Goal: Task Accomplishment & Management: Use online tool/utility

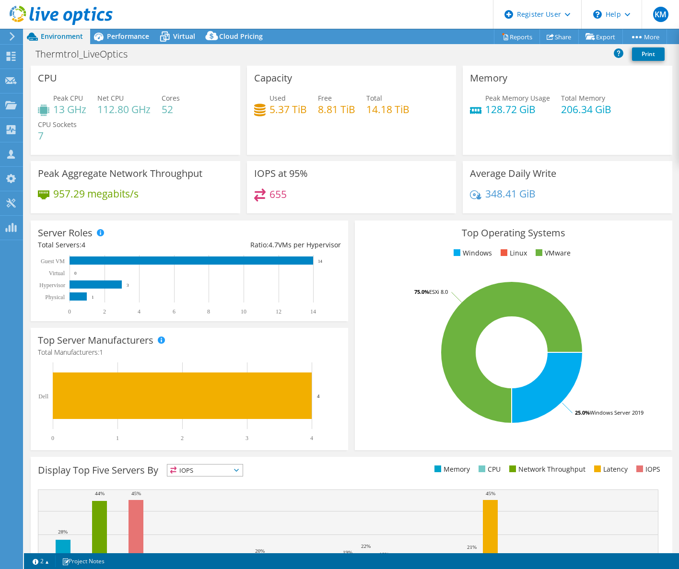
select select "USEast"
select select "USD"
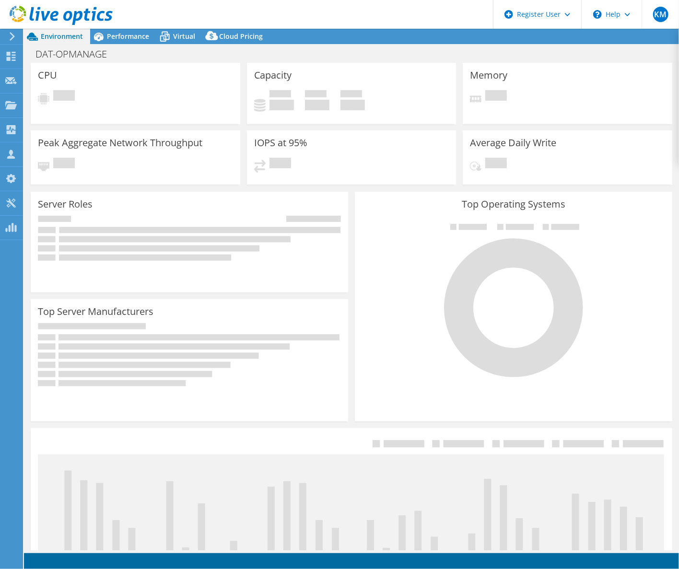
select select "USEast"
select select "USD"
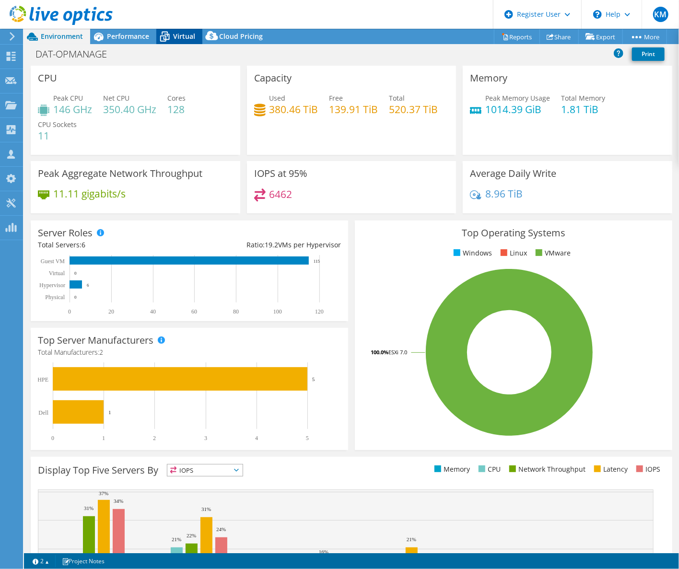
click at [189, 34] on span "Virtual" at bounding box center [184, 36] width 22 height 9
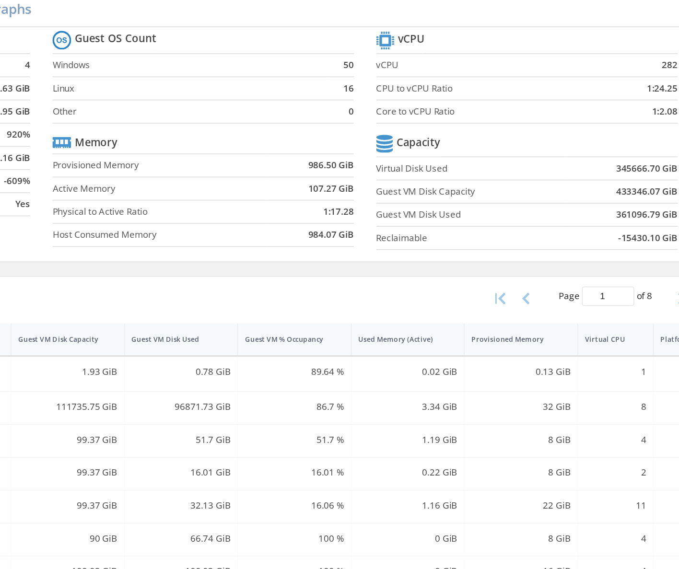
click at [325, 157] on section "Guest OS Count Windows 50 Linux 16 Other 0 Memory Provisioned Memory 986.50 GiB…" at bounding box center [349, 165] width 208 height 146
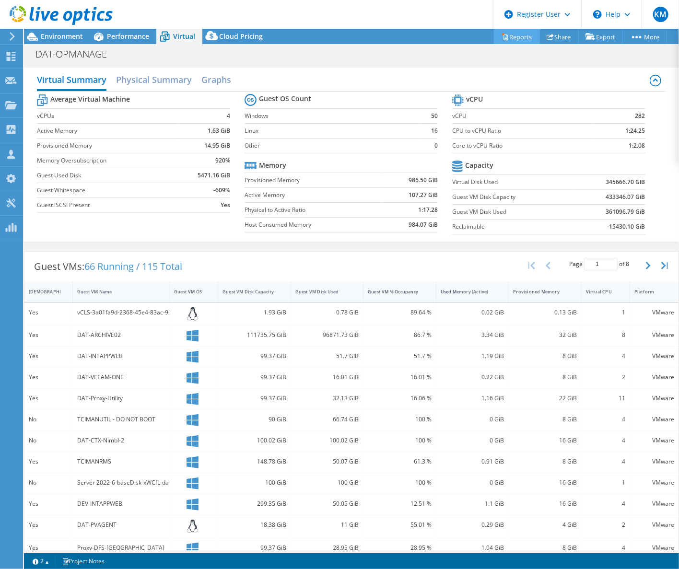
click at [511, 36] on link "Reports" at bounding box center [517, 36] width 46 height 15
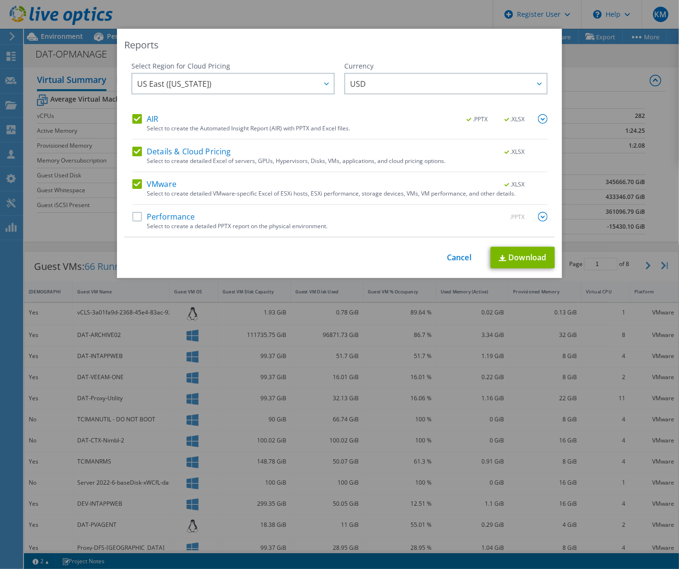
click at [132, 153] on label "Details & Cloud Pricing" at bounding box center [181, 152] width 99 height 10
click at [0, 0] on input "Details & Cloud Pricing" at bounding box center [0, 0] width 0 height 0
click at [132, 121] on label "AIR" at bounding box center [145, 119] width 26 height 10
click at [0, 0] on input "AIR" at bounding box center [0, 0] width 0 height 0
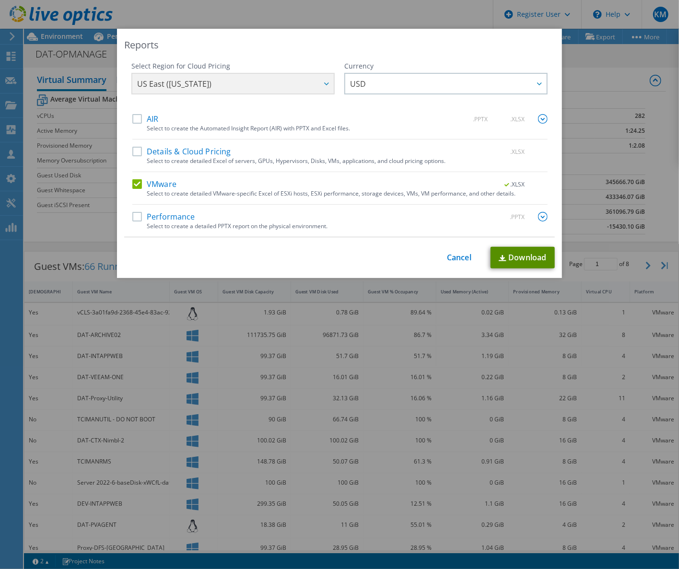
click at [525, 257] on link "Download" at bounding box center [523, 258] width 64 height 22
click at [451, 39] on div "Reports" at bounding box center [339, 44] width 431 height 13
click at [458, 261] on link "Cancel" at bounding box center [459, 257] width 24 height 9
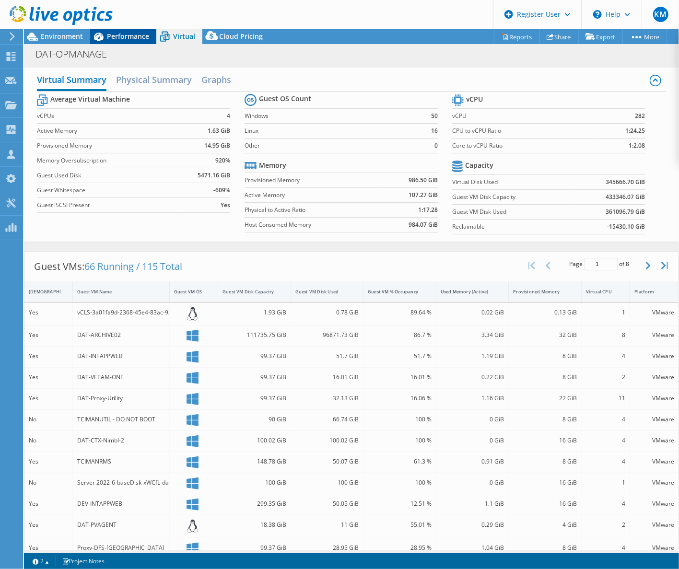
click at [120, 40] on div "Performance" at bounding box center [123, 36] width 66 height 15
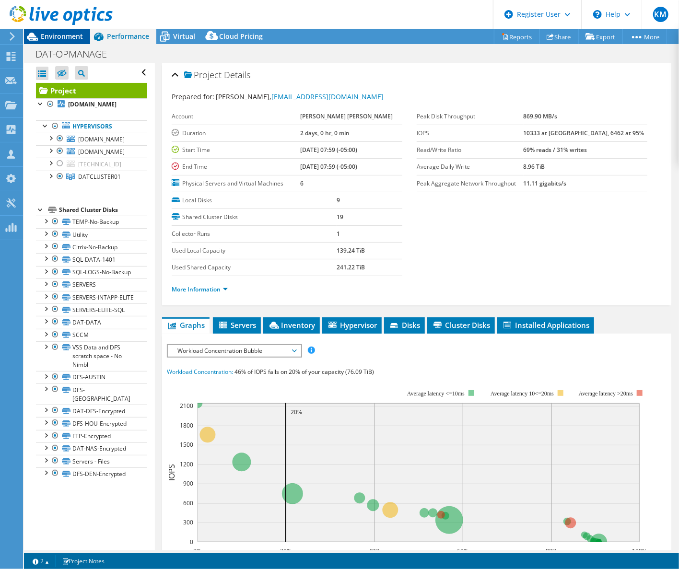
click at [85, 38] on div "Environment" at bounding box center [57, 36] width 66 height 15
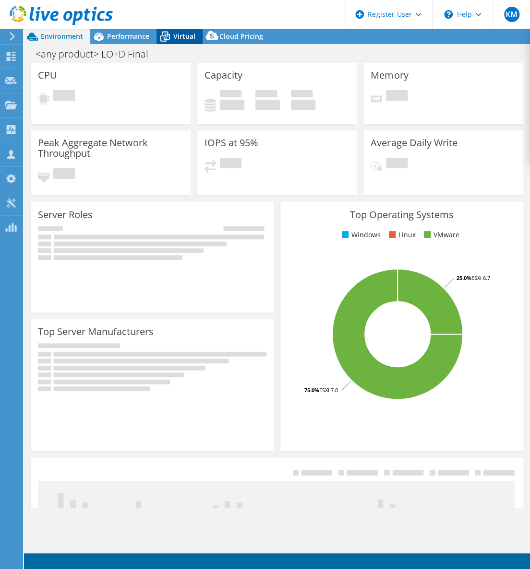
select select "USWest"
select select "USD"
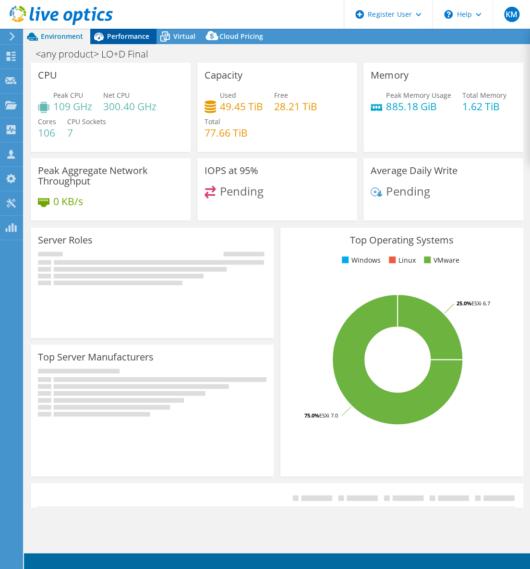
click at [144, 38] on span "Performance" at bounding box center [128, 36] width 42 height 9
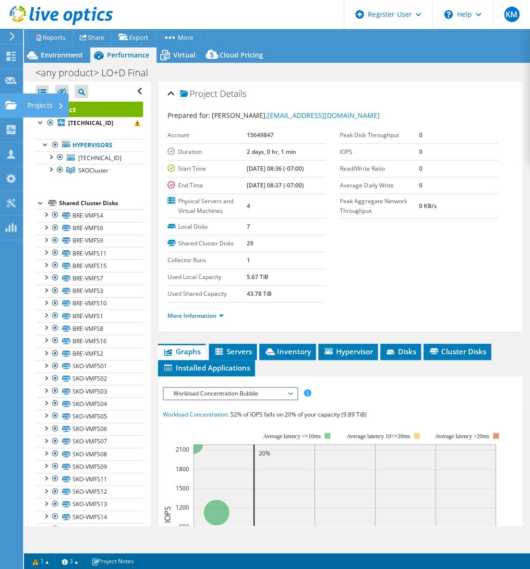
click at [10, 101] on icon at bounding box center [11, 105] width 12 height 9
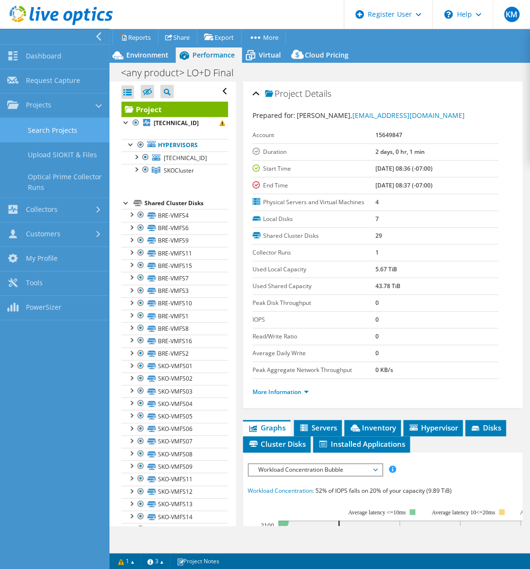
click at [45, 127] on link "Search Projects" at bounding box center [54, 130] width 109 height 24
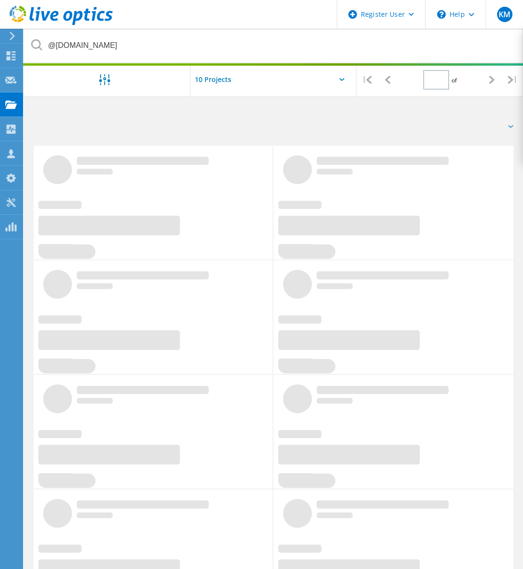
type input "1"
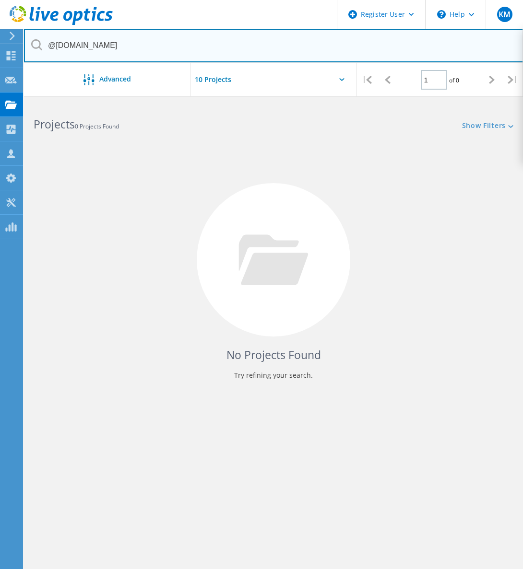
click at [162, 44] on input "@fbsw.com" at bounding box center [273, 46] width 499 height 34
paste input "<nmattern@netatwork"
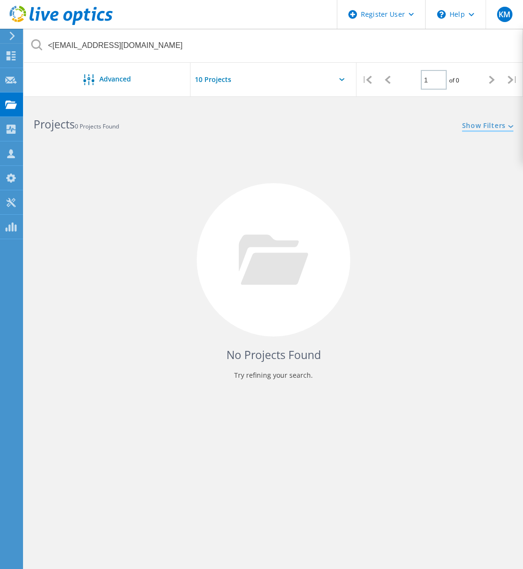
click at [465, 123] on link "Show Filters" at bounding box center [487, 126] width 51 height 8
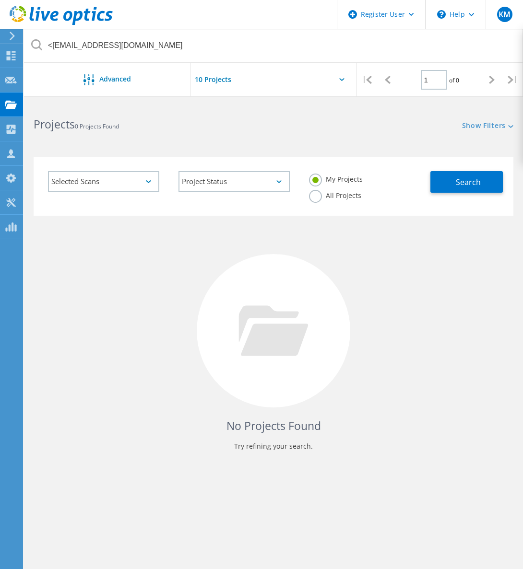
click at [352, 197] on label "All Projects" at bounding box center [335, 194] width 52 height 9
click at [0, 0] on input "All Projects" at bounding box center [0, 0] width 0 height 0
click at [460, 182] on span "Search" at bounding box center [468, 182] width 25 height 11
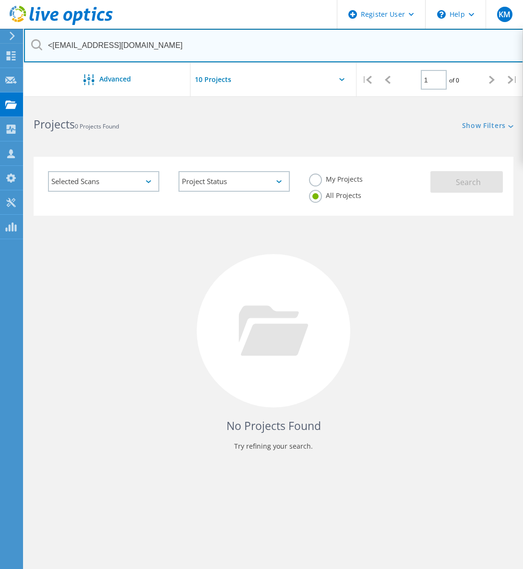
click at [53, 46] on input "<nmattern@netatwork.com" at bounding box center [273, 46] width 499 height 34
type input "nmattern@netatwork.com"
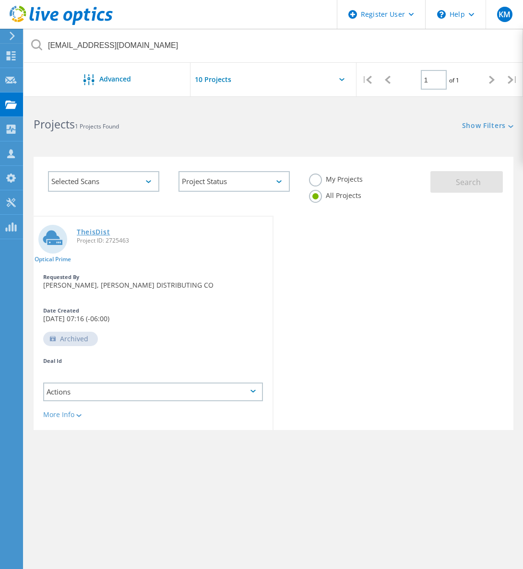
click at [101, 229] on link "TheisDist" at bounding box center [93, 232] width 33 height 7
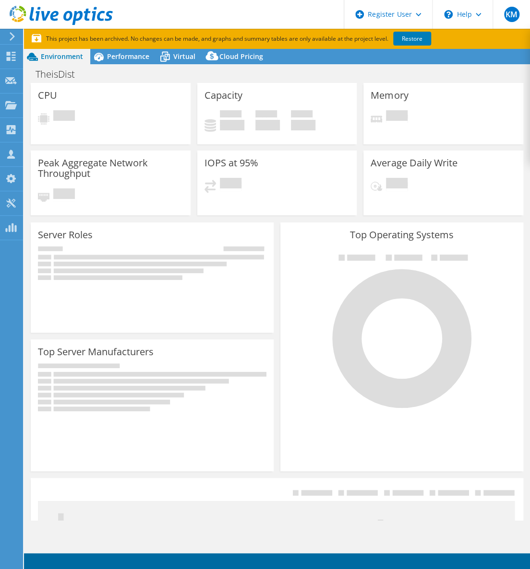
select select "USD"
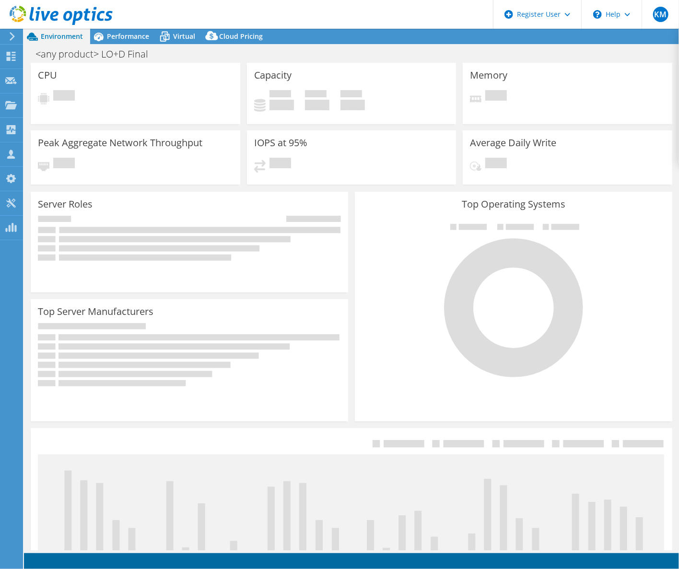
select select "USD"
select select "USWest"
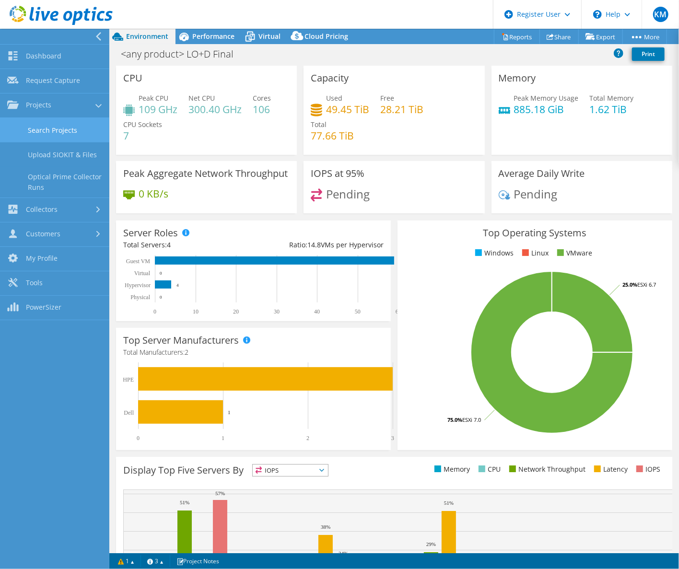
click at [53, 128] on link "Search Projects" at bounding box center [54, 130] width 109 height 24
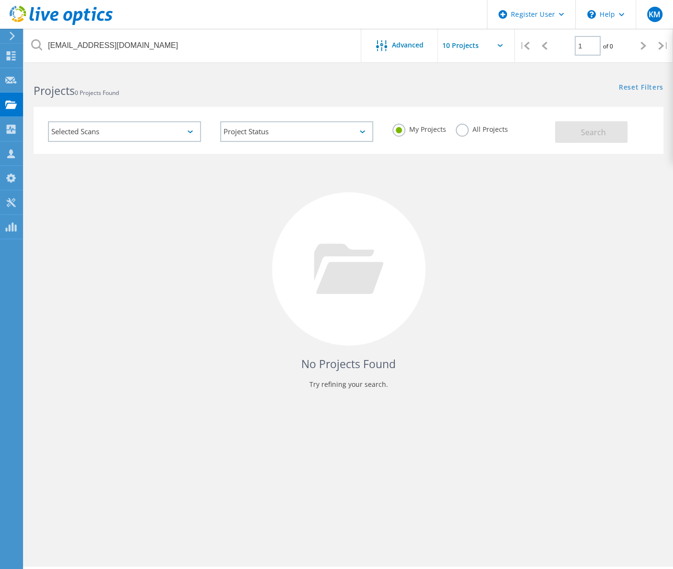
click at [484, 133] on label "All Projects" at bounding box center [482, 128] width 52 height 9
click at [0, 0] on input "All Projects" at bounding box center [0, 0] width 0 height 0
click at [531, 131] on div "My Projects All Projects" at bounding box center [469, 130] width 172 height 36
click at [570, 130] on button "Search" at bounding box center [591, 132] width 72 height 22
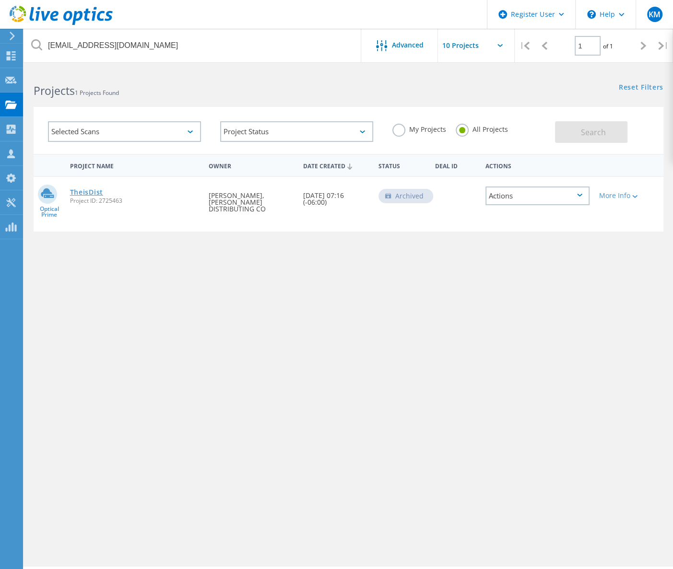
click at [99, 189] on link "TheisDist" at bounding box center [86, 192] width 33 height 7
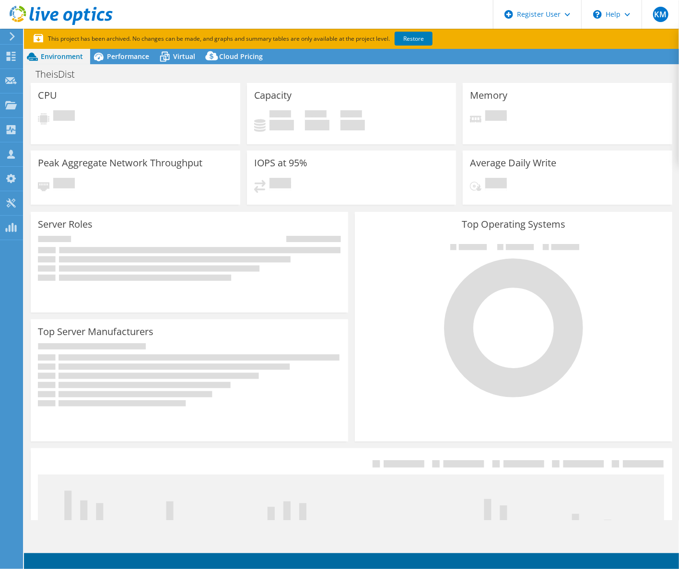
select select "USD"
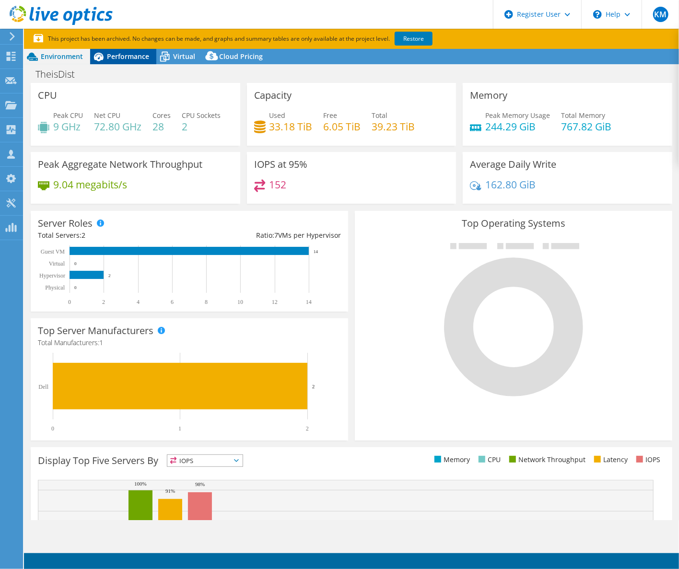
click at [125, 57] on span "Performance" at bounding box center [128, 56] width 42 height 9
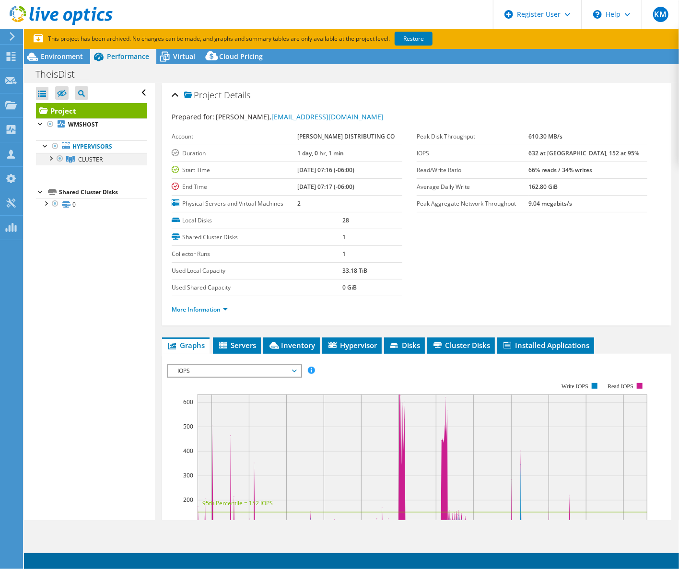
click at [53, 159] on div at bounding box center [51, 158] width 10 height 10
click at [63, 184] on div at bounding box center [65, 184] width 10 height 12
click at [412, 39] on link "Restore" at bounding box center [414, 39] width 38 height 14
drag, startPoint x: 252, startPoint y: 96, endPoint x: 193, endPoint y: 93, distance: 58.7
click at [193, 93] on div "Project Details" at bounding box center [417, 95] width 490 height 21
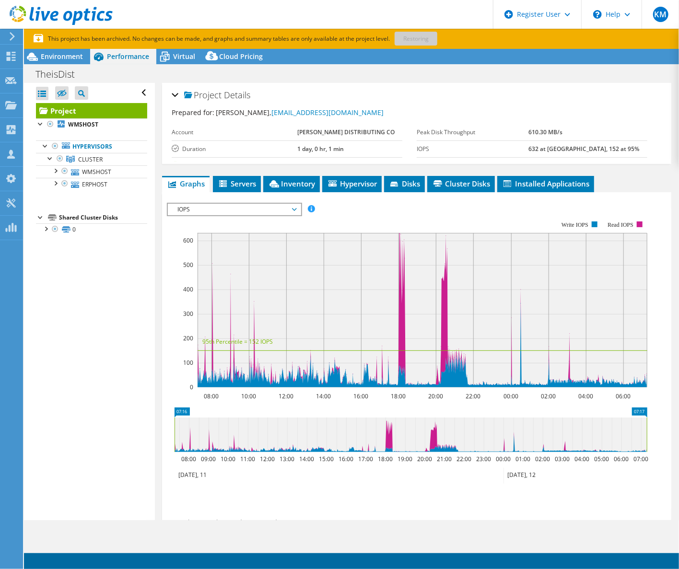
drag, startPoint x: 195, startPoint y: 93, endPoint x: 327, endPoint y: 93, distance: 132.4
click at [327, 93] on div "Project Details" at bounding box center [417, 95] width 490 height 21
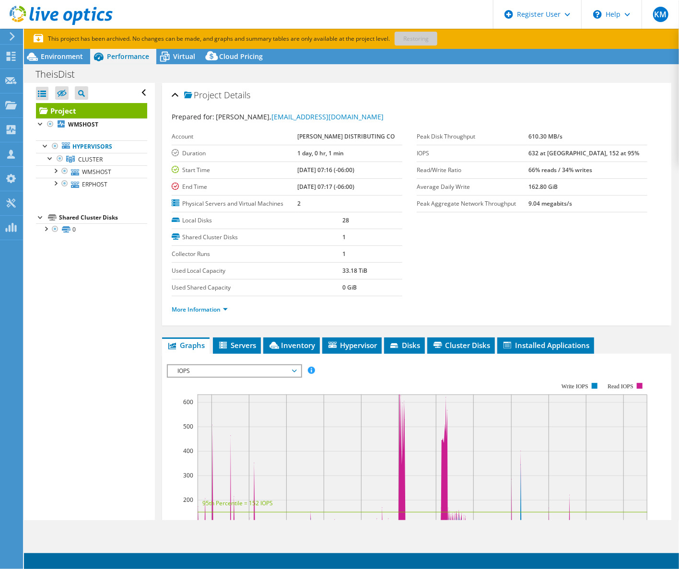
click at [175, 12] on header "KM Dell User Kaylee Martinez Kaylee.Martinez@dell.com Dell My Profile Log Out \…" at bounding box center [339, 14] width 679 height 29
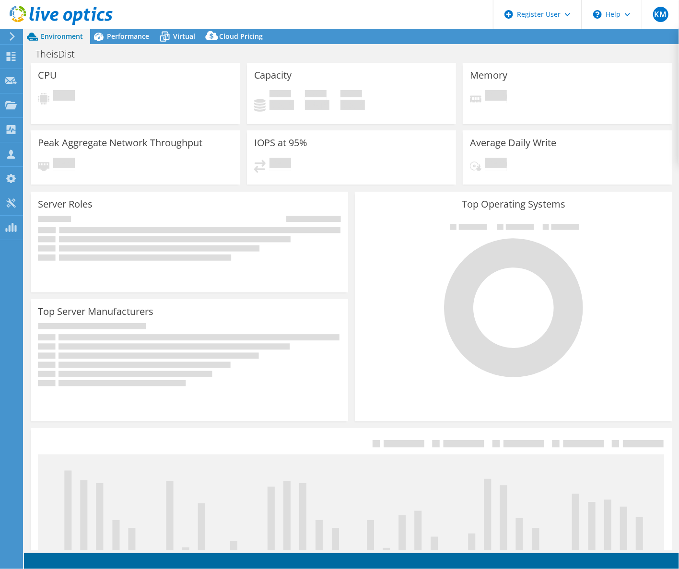
select select "USD"
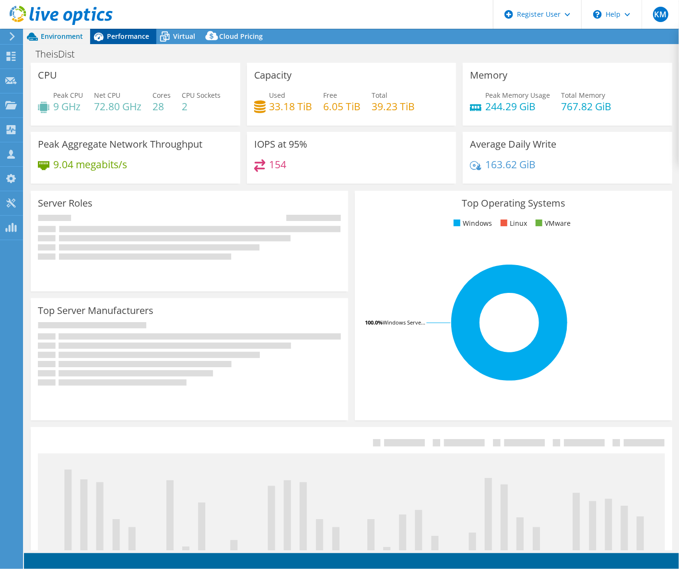
drag, startPoint x: 111, startPoint y: 36, endPoint x: 118, endPoint y: 37, distance: 7.2
click at [111, 36] on span "Performance" at bounding box center [128, 36] width 42 height 9
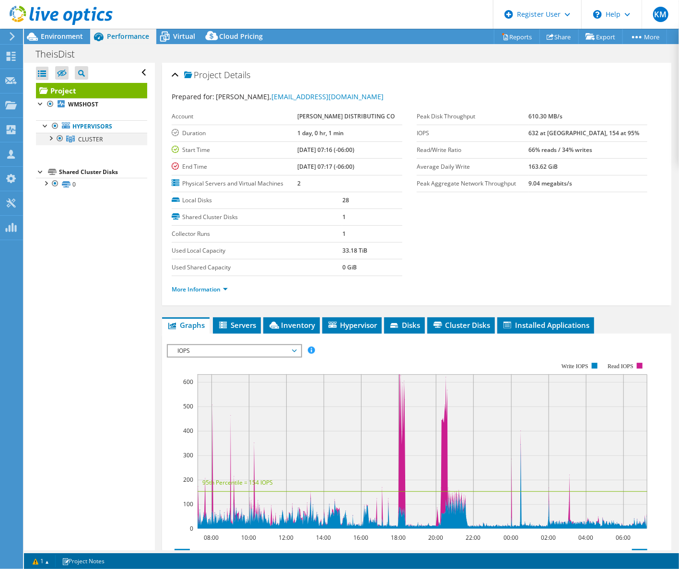
click at [50, 139] on div at bounding box center [51, 138] width 10 height 10
click at [58, 154] on div at bounding box center [55, 150] width 10 height 10
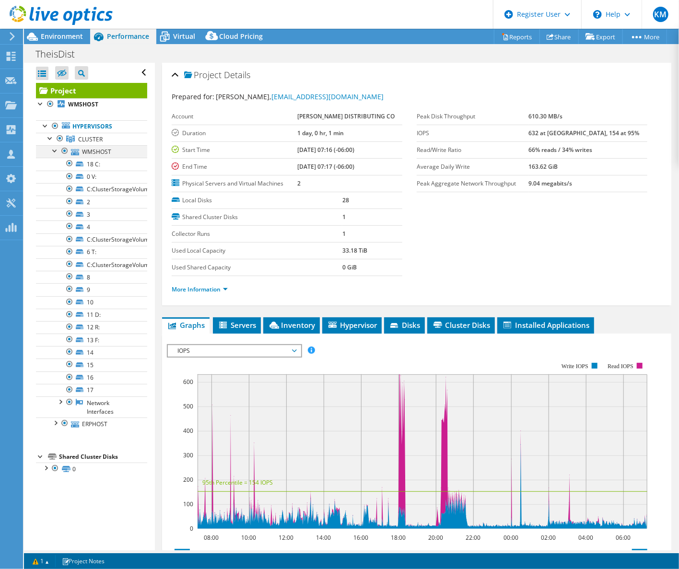
click at [63, 153] on div at bounding box center [65, 151] width 10 height 12
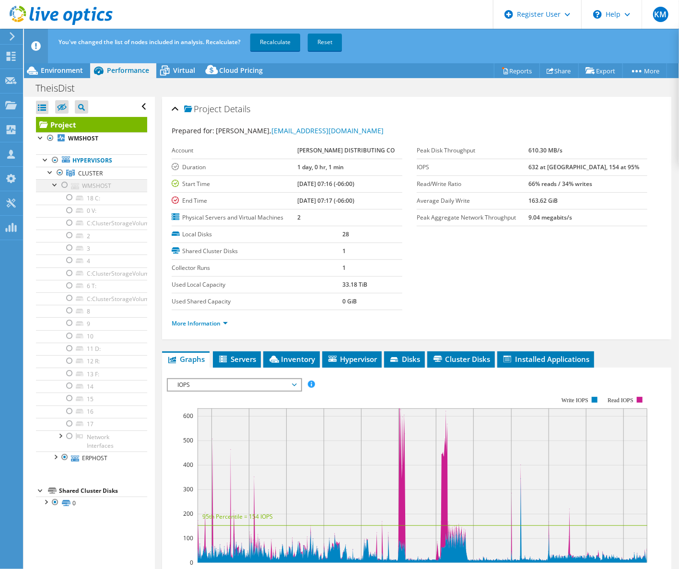
click at [53, 182] on div at bounding box center [55, 184] width 10 height 10
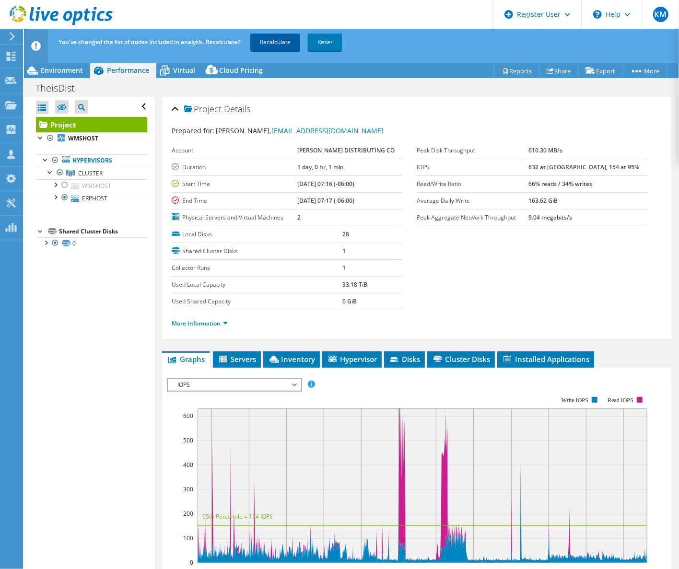
click at [269, 38] on link "Recalculate" at bounding box center [275, 42] width 50 height 17
click at [61, 73] on span "Environment" at bounding box center [62, 70] width 42 height 9
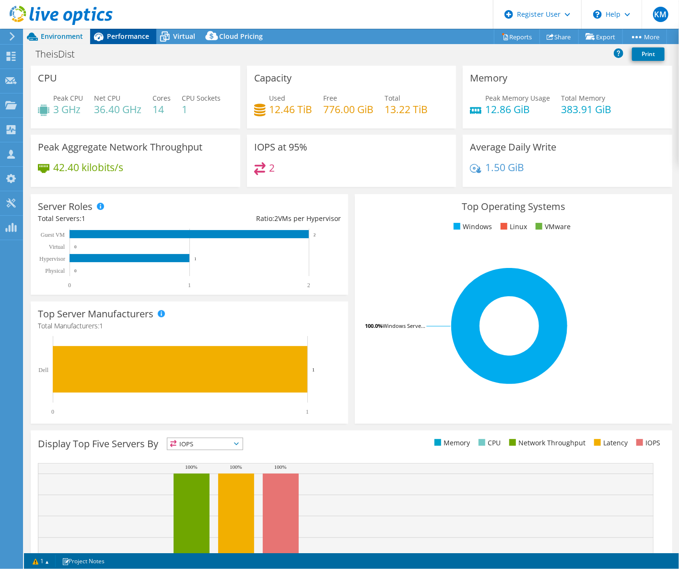
click at [114, 42] on div "Performance" at bounding box center [123, 36] width 66 height 15
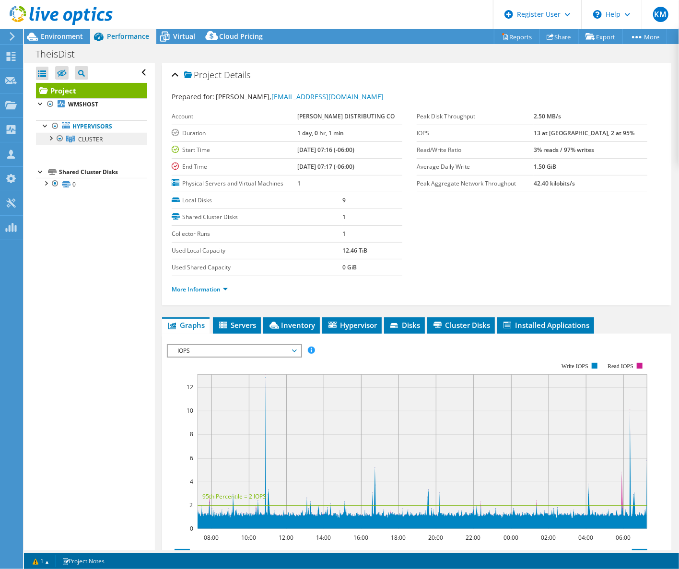
click at [44, 134] on link "CLUSTER" at bounding box center [91, 139] width 111 height 12
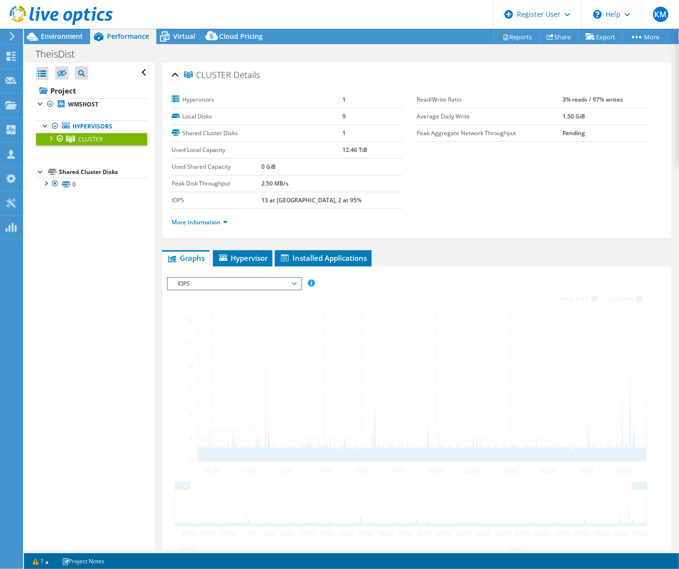
click at [50, 139] on div at bounding box center [51, 138] width 10 height 10
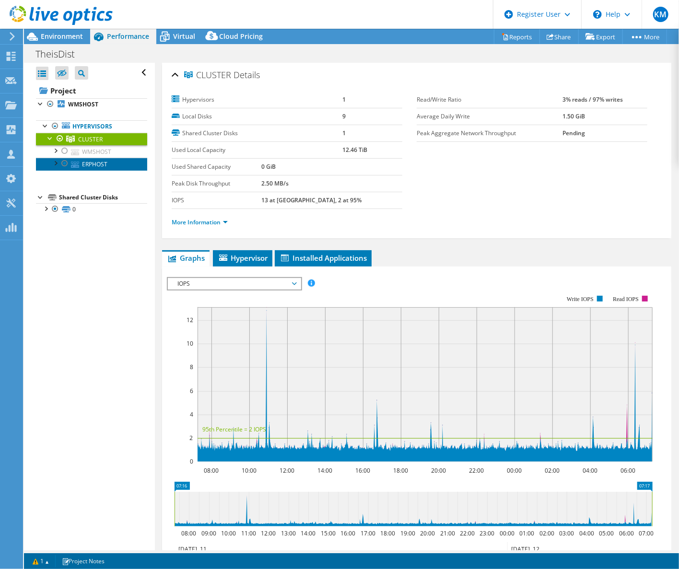
click at [85, 163] on link "ERPHOST" at bounding box center [91, 164] width 111 height 12
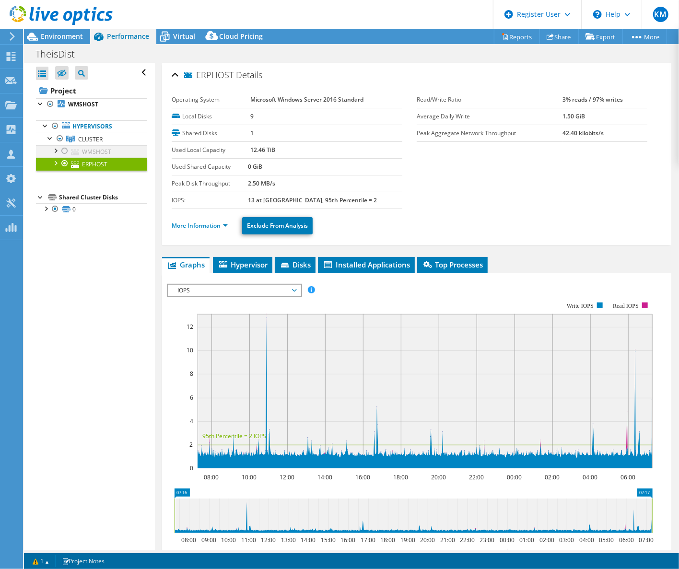
click at [65, 152] on div at bounding box center [65, 151] width 10 height 12
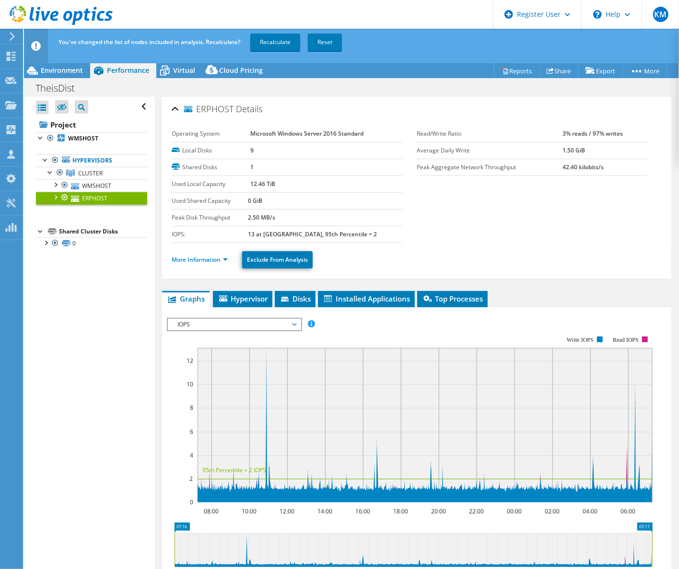
click at [293, 55] on div "You've changed the list of nodes included in analysis. Recalculate? Recalculate…" at bounding box center [369, 42] width 627 height 27
click at [279, 41] on link "Recalculate" at bounding box center [275, 42] width 50 height 17
click at [73, 66] on span "Environment" at bounding box center [62, 70] width 42 height 9
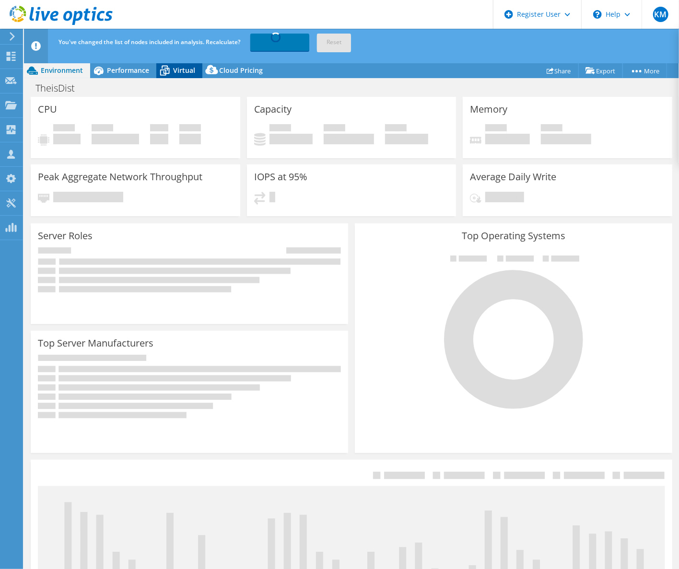
click at [179, 73] on span "Virtual" at bounding box center [184, 70] width 22 height 9
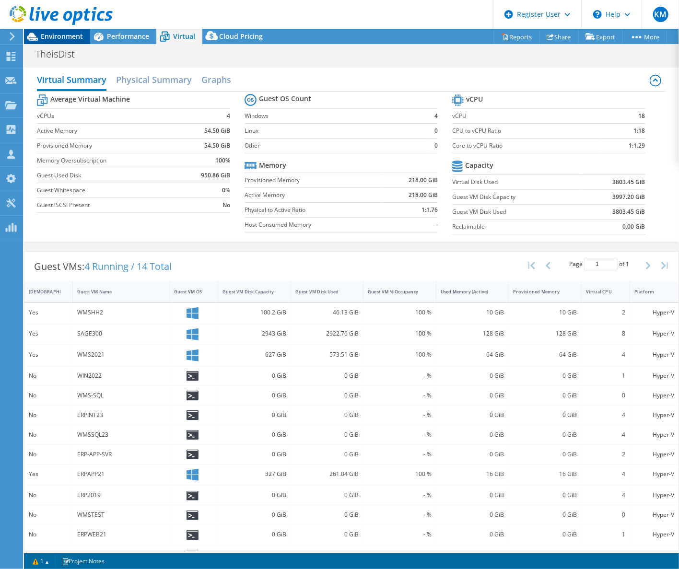
click at [74, 33] on span "Environment" at bounding box center [62, 36] width 42 height 9
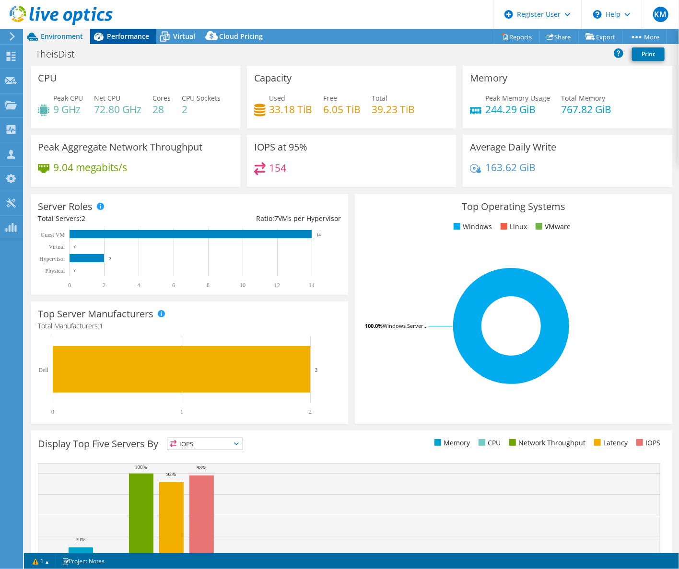
drag, startPoint x: 123, startPoint y: 43, endPoint x: 134, endPoint y: 43, distance: 11.0
click at [123, 43] on div "Performance" at bounding box center [123, 36] width 66 height 15
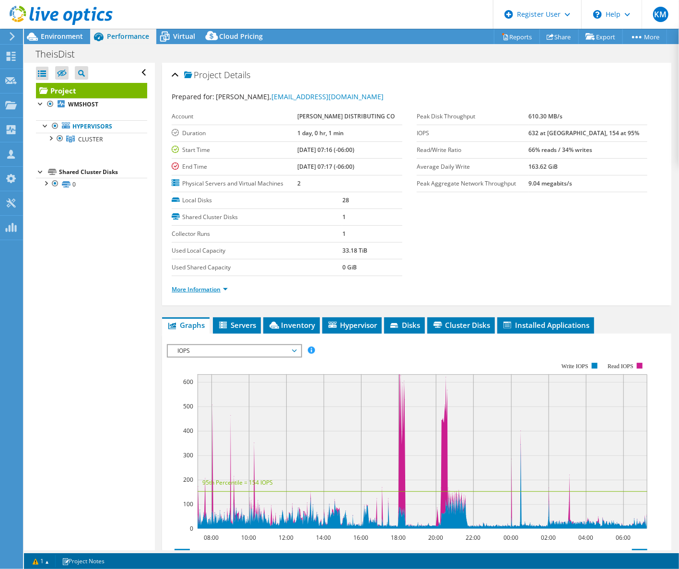
click at [189, 291] on link "More Information" at bounding box center [200, 289] width 56 height 8
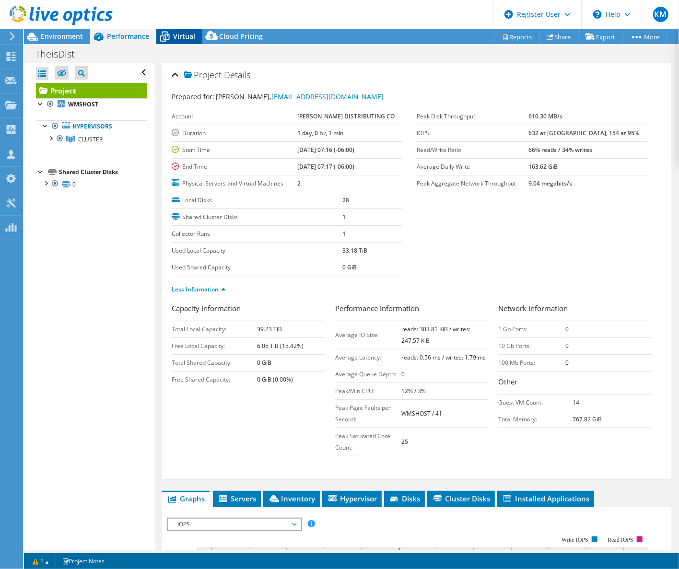
click at [169, 36] on icon at bounding box center [165, 38] width 10 height 8
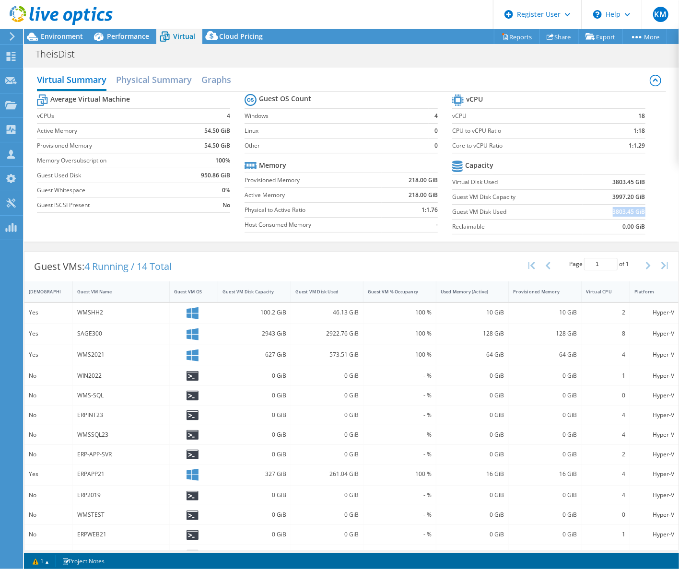
drag, startPoint x: 606, startPoint y: 213, endPoint x: 639, endPoint y: 211, distance: 32.7
click at [639, 211] on td "3803.45 GiB" at bounding box center [614, 211] width 62 height 15
drag, startPoint x: 639, startPoint y: 211, endPoint x: 619, endPoint y: 213, distance: 19.9
click at [619, 213] on b "3803.45 GiB" at bounding box center [629, 212] width 33 height 10
click at [54, 33] on span "Environment" at bounding box center [62, 36] width 42 height 9
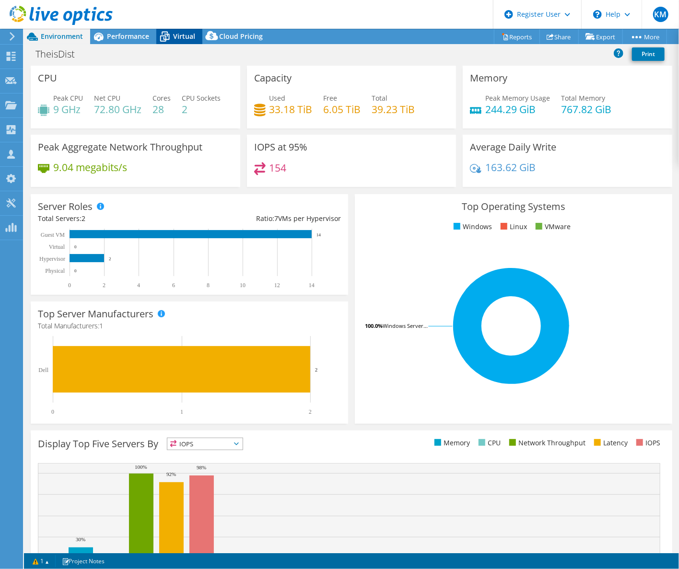
click at [181, 36] on span "Virtual" at bounding box center [184, 36] width 22 height 9
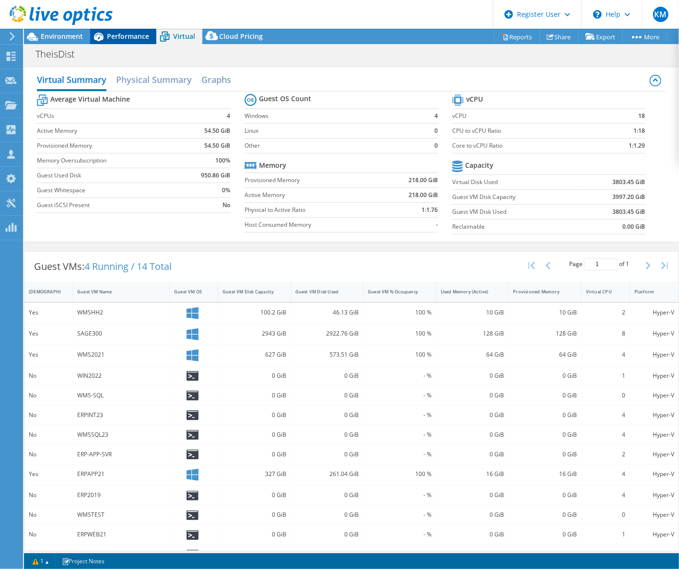
click at [95, 36] on icon at bounding box center [99, 37] width 10 height 9
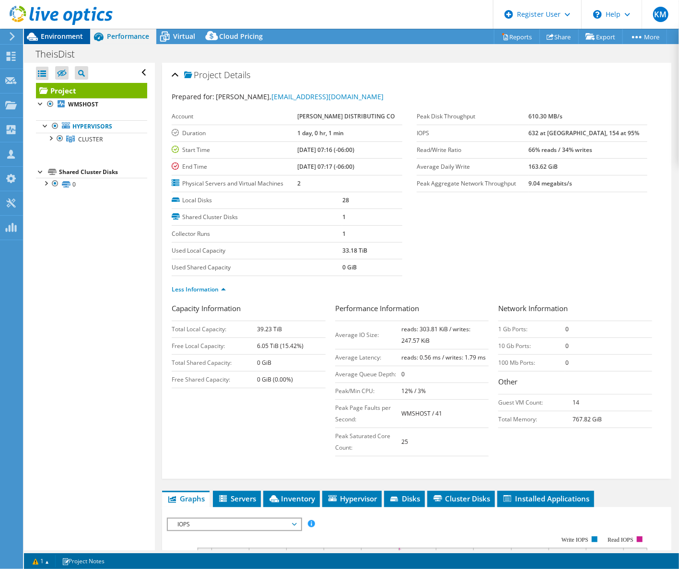
click at [80, 35] on span "Environment" at bounding box center [62, 36] width 42 height 9
